Goal: Obtain resource: Download file/media

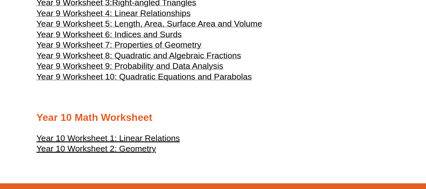
scroll to position [1853, 0]
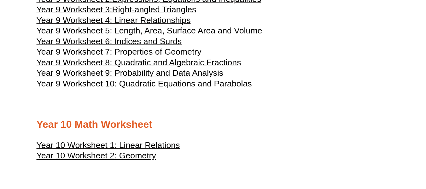
click at [137, 85] on span "Year 9 Worksheet 10: Quadratic Equations and Parabolas" at bounding box center [144, 83] width 215 height 9
click at [131, 71] on span "Year 9 Worksheet 9: Probability and Data Analysis" at bounding box center [130, 72] width 187 height 9
click at [150, 62] on span "Year 9 Worksheet 8: Quadratic and Algebraic Fractions" at bounding box center [139, 62] width 205 height 9
